Goal: Navigation & Orientation: Find specific page/section

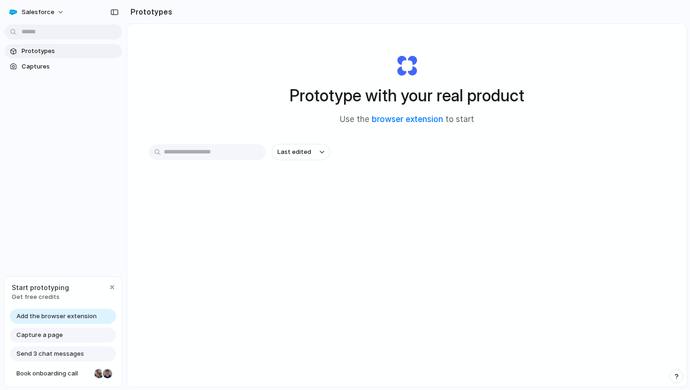
click at [190, 141] on div "Prototype with your real product Use the browser extension to start Last edited" at bounding box center [407, 230] width 560 height 413
click at [190, 159] on input "text" at bounding box center [207, 152] width 117 height 16
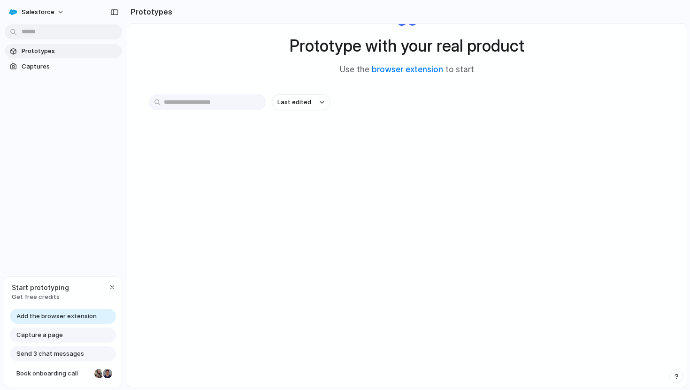
click at [54, 48] on span "Prototypes" at bounding box center [70, 50] width 97 height 9
click at [113, 289] on div "button" at bounding box center [112, 288] width 8 height 8
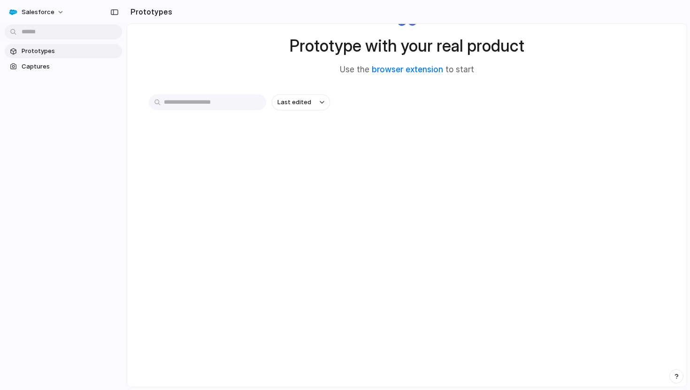
scroll to position [0, 0]
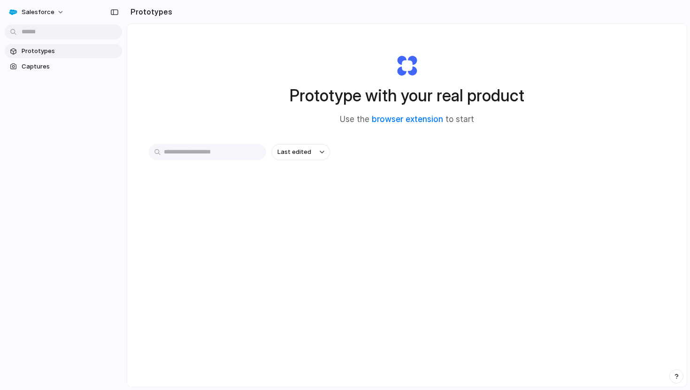
click at [34, 58] on section "Prototypes Captures" at bounding box center [63, 57] width 127 height 31
click at [35, 69] on span "Captures" at bounding box center [70, 66] width 97 height 9
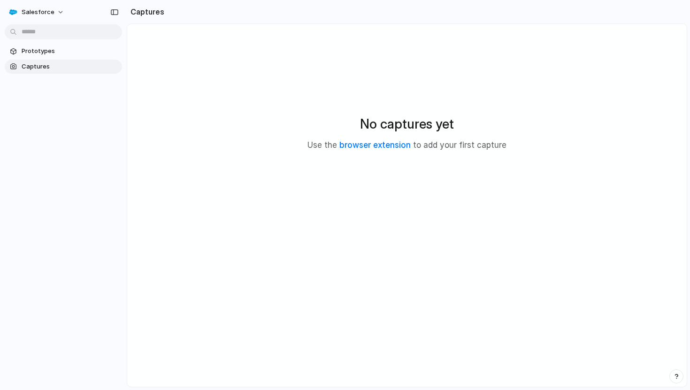
click at [42, 58] on section "Prototypes Captures" at bounding box center [63, 57] width 127 height 31
click at [43, 54] on span "Prototypes" at bounding box center [70, 50] width 97 height 9
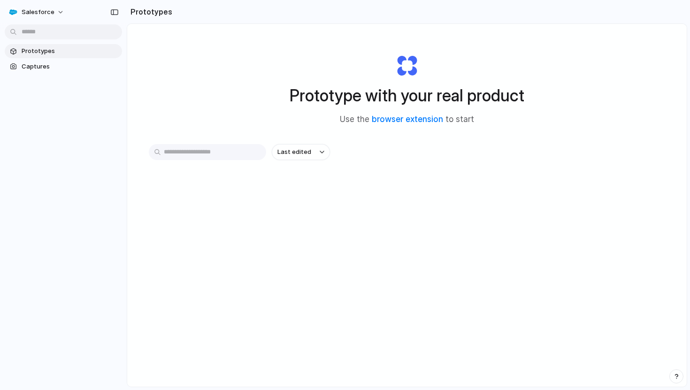
click at [312, 161] on div "Last edited" at bounding box center [407, 185] width 517 height 83
click at [309, 155] on button "Last edited" at bounding box center [301, 152] width 58 height 16
